Goal: Task Accomplishment & Management: Complete application form

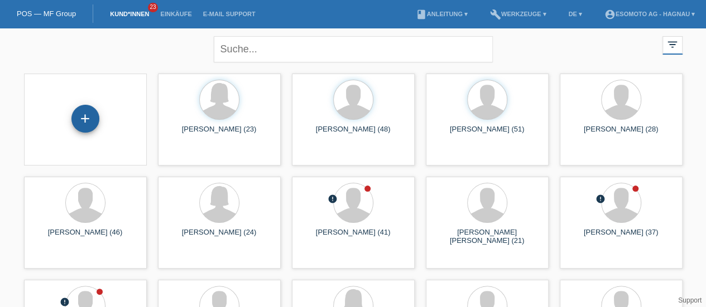
click at [84, 123] on div "+" at bounding box center [85, 119] width 28 height 28
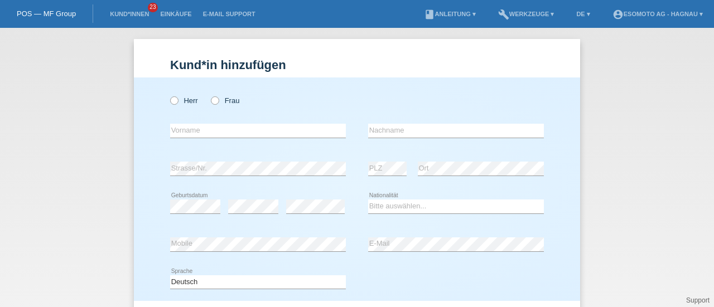
click at [165, 95] on div "Herr Frau error Vorname error" at bounding box center [357, 190] width 446 height 224
click at [168, 95] on icon at bounding box center [168, 95] width 0 height 0
click at [170, 104] on input "Herr" at bounding box center [173, 100] width 7 height 7
radio input "true"
click at [187, 134] on input "text" at bounding box center [258, 131] width 176 height 14
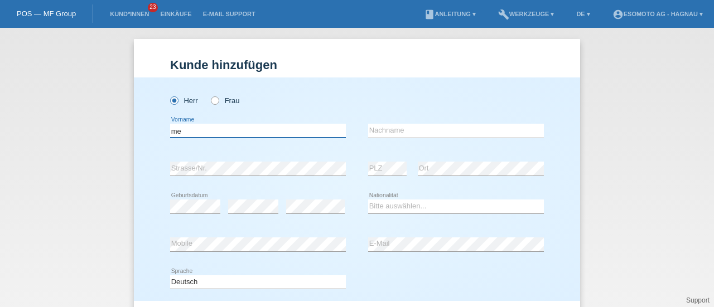
type input "m"
type input "Francisco Aloisio"
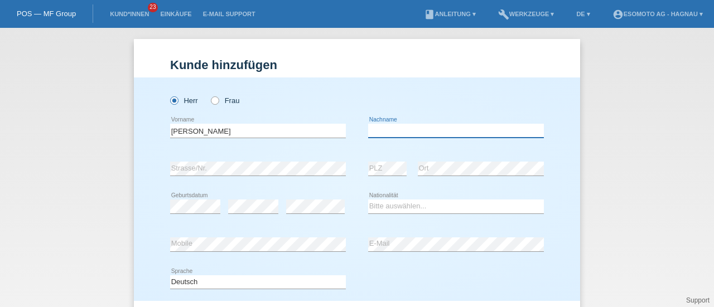
click at [384, 134] on input "text" at bounding box center [456, 131] width 176 height 14
type input "Fernandez Melendez"
click at [254, 198] on div "error" at bounding box center [253, 207] width 50 height 38
click at [256, 199] on div "error" at bounding box center [253, 207] width 50 height 38
click at [250, 215] on div "error" at bounding box center [253, 207] width 50 height 38
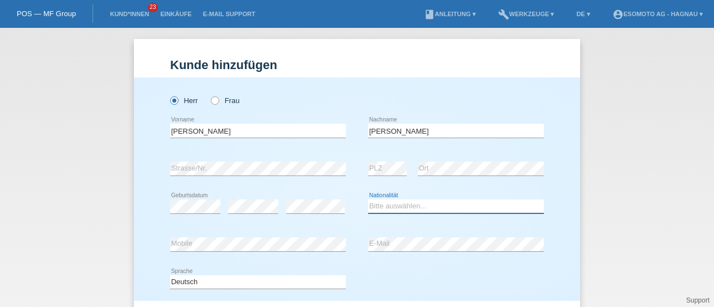
click at [378, 209] on select "Bitte auswählen... Schweiz Deutschland Liechtenstein Österreich ------------ Af…" at bounding box center [456, 206] width 176 height 13
select select "CH"
click at [368, 200] on select "Bitte auswählen... Schweiz Deutschland Liechtenstein Österreich ------------ Af…" at bounding box center [456, 206] width 176 height 13
click at [278, 252] on icon at bounding box center [258, 252] width 176 height 1
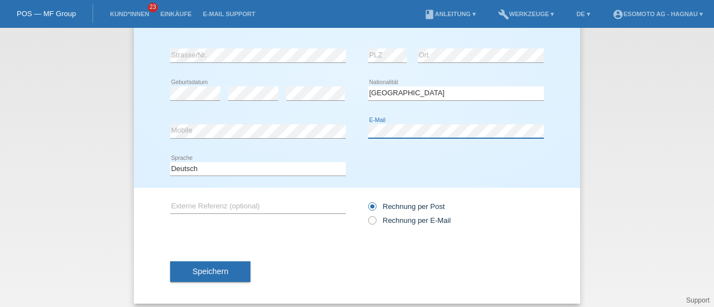
scroll to position [113, 0]
click at [367, 215] on icon at bounding box center [367, 215] width 0 height 0
click at [370, 223] on input "Rechnung per E-Mail" at bounding box center [371, 224] width 7 height 14
radio input "true"
click at [367, 201] on icon at bounding box center [367, 201] width 0 height 0
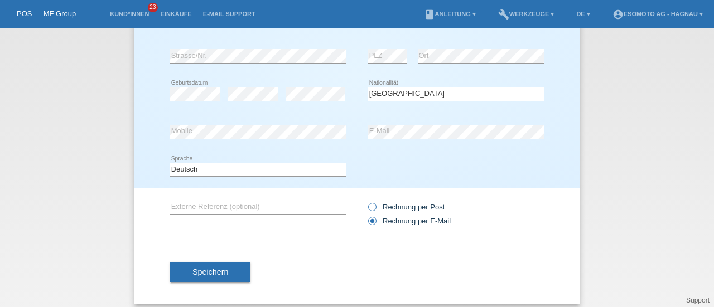
click at [368, 210] on input "Rechnung per Post" at bounding box center [371, 210] width 7 height 14
radio input "true"
click at [367, 215] on icon at bounding box center [367, 215] width 0 height 0
click at [369, 223] on input "Rechnung per E-Mail" at bounding box center [371, 224] width 7 height 14
radio input "true"
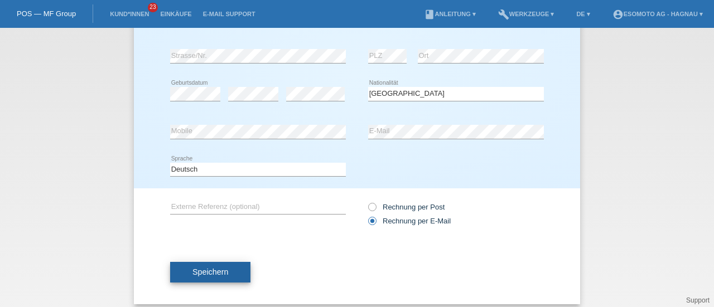
click at [213, 269] on span "Speichern" at bounding box center [210, 272] width 36 height 9
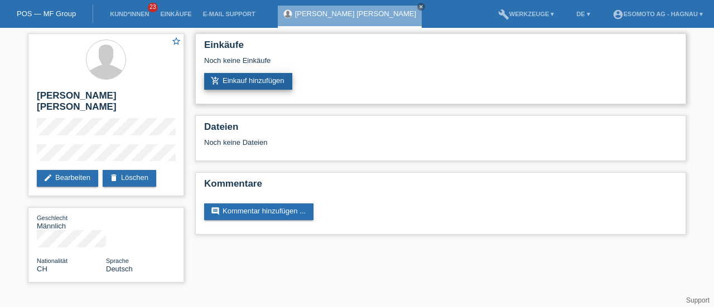
click at [269, 75] on link "add_shopping_cart Einkauf hinzufügen" at bounding box center [248, 81] width 88 height 17
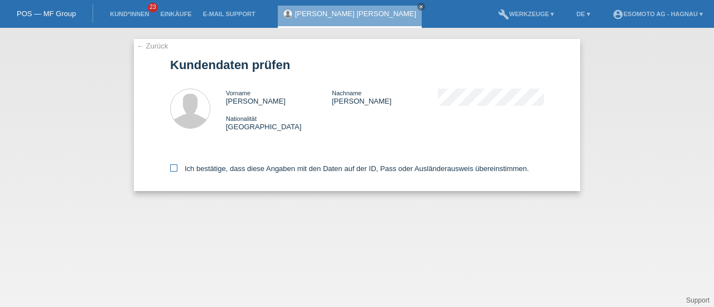
click at [171, 167] on icon at bounding box center [173, 168] width 7 height 7
click at [171, 167] on input "Ich bestätige, dass diese Angaben mit den Daten auf der ID, Pass oder Ausländer…" at bounding box center [173, 168] width 7 height 7
checkbox input "true"
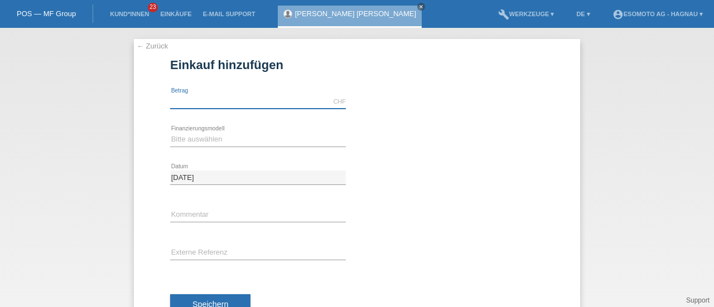
click at [239, 103] on input "text" at bounding box center [258, 102] width 176 height 14
click at [174, 99] on input "2790" at bounding box center [258, 102] width 176 height 14
type input "2790.00"
click at [194, 141] on select "Bitte auswählen Fixe Raten Kauf auf Rechnung mit Teilzahlungsoption" at bounding box center [258, 139] width 176 height 13
select select "69"
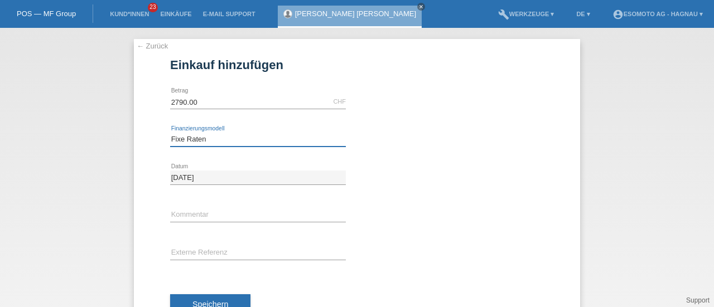
click at [170, 133] on select "Bitte auswählen Fixe Raten Kauf auf Rechnung mit Teilzahlungsoption" at bounding box center [258, 139] width 176 height 13
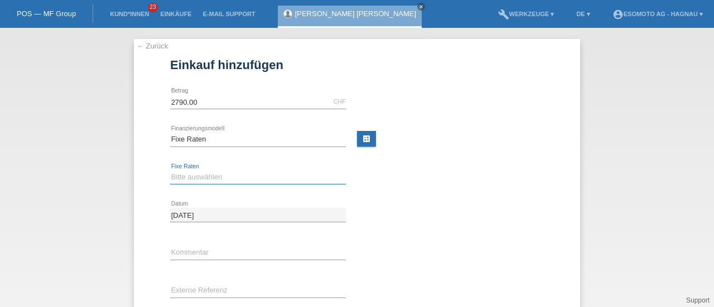
click at [198, 178] on select "Bitte auswählen 12 Raten 24 Raten 36 Raten 48 Raten" at bounding box center [258, 177] width 176 height 13
click at [170, 171] on select "Bitte auswählen 12 Raten 24 Raten 36 Raten 48 Raten" at bounding box center [258, 177] width 176 height 13
click at [179, 99] on input "2790.00" at bounding box center [258, 102] width 176 height 14
click at [202, 175] on select "Bitte auswählen 12 Raten 24 Raten 36 Raten 48 Raten" at bounding box center [258, 177] width 176 height 13
select select "139"
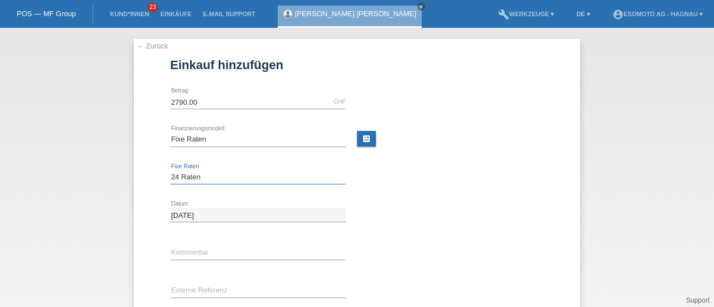
click at [170, 171] on select "Bitte auswählen 12 Raten 24 Raten 36 Raten 48 Raten" at bounding box center [258, 177] width 176 height 13
click at [174, 99] on input "2790.00" at bounding box center [258, 102] width 176 height 14
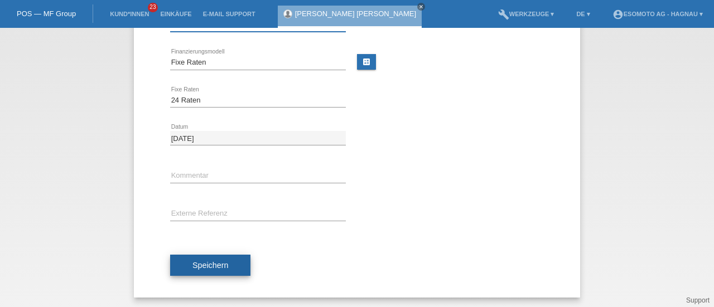
type input "2990.00"
click at [187, 262] on button "Speichern" at bounding box center [210, 265] width 80 height 21
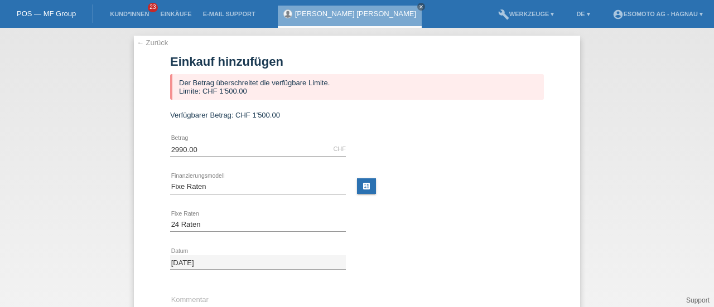
scroll to position [0, 0]
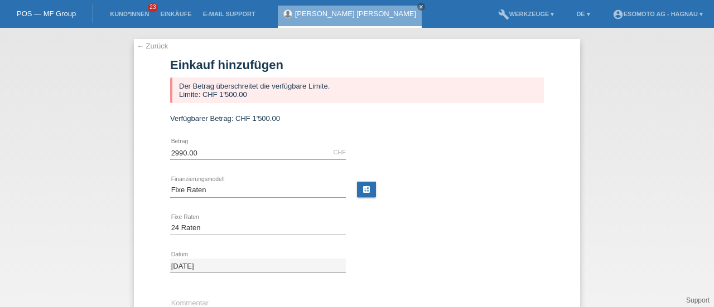
click at [225, 119] on span "Verfügbarer Betrag:" at bounding box center [201, 118] width 63 height 8
click at [49, 36] on div "← Zurück Einkauf hinzufügen Der Betrag überschreitet die verfügbare Limite. Lim…" at bounding box center [357, 168] width 714 height 280
click at [62, 36] on div "← Zurück Einkauf hinzufügen Der Betrag überschreitet die verfügbare Limite. Lim…" at bounding box center [357, 168] width 714 height 280
click at [172, 118] on span "Verfügbarer Betrag:" at bounding box center [201, 118] width 63 height 8
click at [160, 119] on div "← Zurück Einkauf hinzufügen Der Betrag überschreitet die verfügbare Limite. Lim…" at bounding box center [357, 232] width 446 height 387
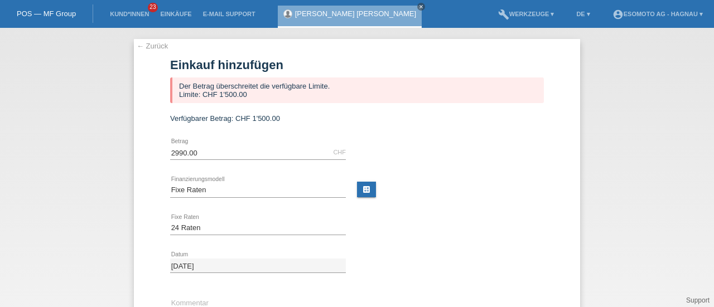
click at [38, 15] on link "POS — MF Group" at bounding box center [46, 13] width 59 height 8
click at [41, 11] on link "POS — MF Group" at bounding box center [46, 13] width 59 height 8
click at [51, 12] on link "POS — MF Group" at bounding box center [46, 13] width 59 height 8
click at [53, 11] on link "POS — MF Group" at bounding box center [46, 13] width 59 height 8
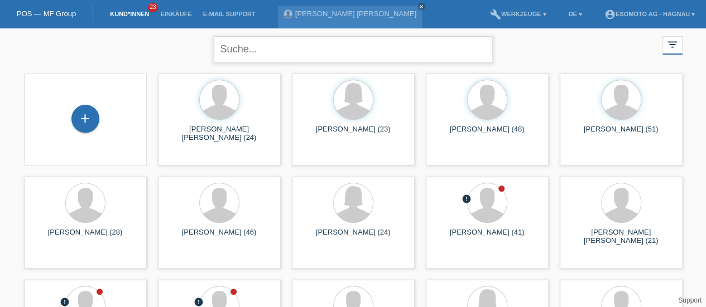
drag, startPoint x: 0, startPoint y: 0, endPoint x: 298, endPoint y: 47, distance: 301.7
click at [298, 47] on input "text" at bounding box center [353, 49] width 279 height 26
click at [49, 15] on link "POS — MF Group" at bounding box center [46, 13] width 59 height 8
click at [625, 14] on link "account_circle Esomoto AG - Hagnau ▾" at bounding box center [650, 14] width 102 height 7
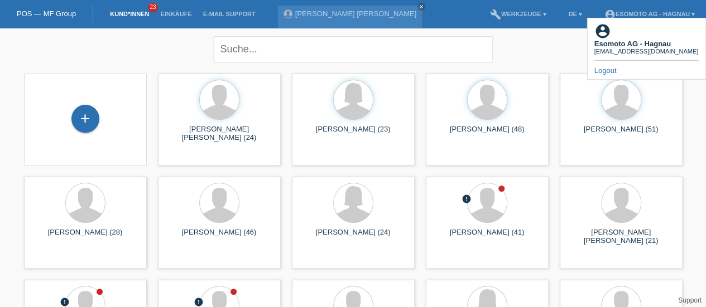
click at [608, 66] on link "Logout" at bounding box center [605, 70] width 22 height 8
